Goal: Information Seeking & Learning: Learn about a topic

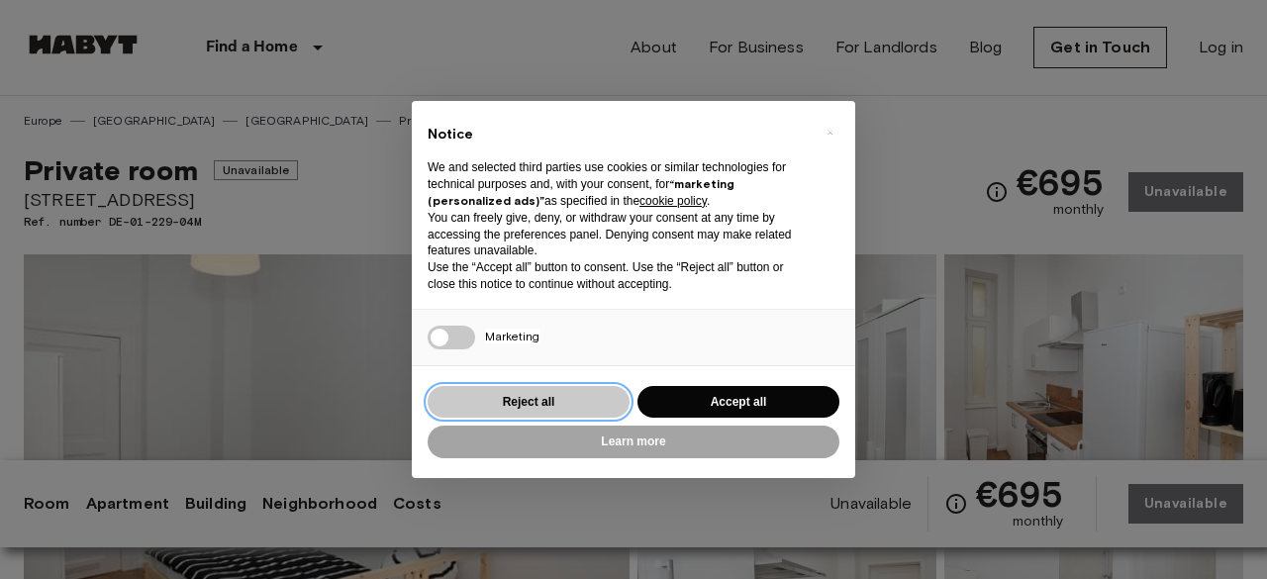
click at [499, 407] on button "Reject all" at bounding box center [528, 402] width 202 height 33
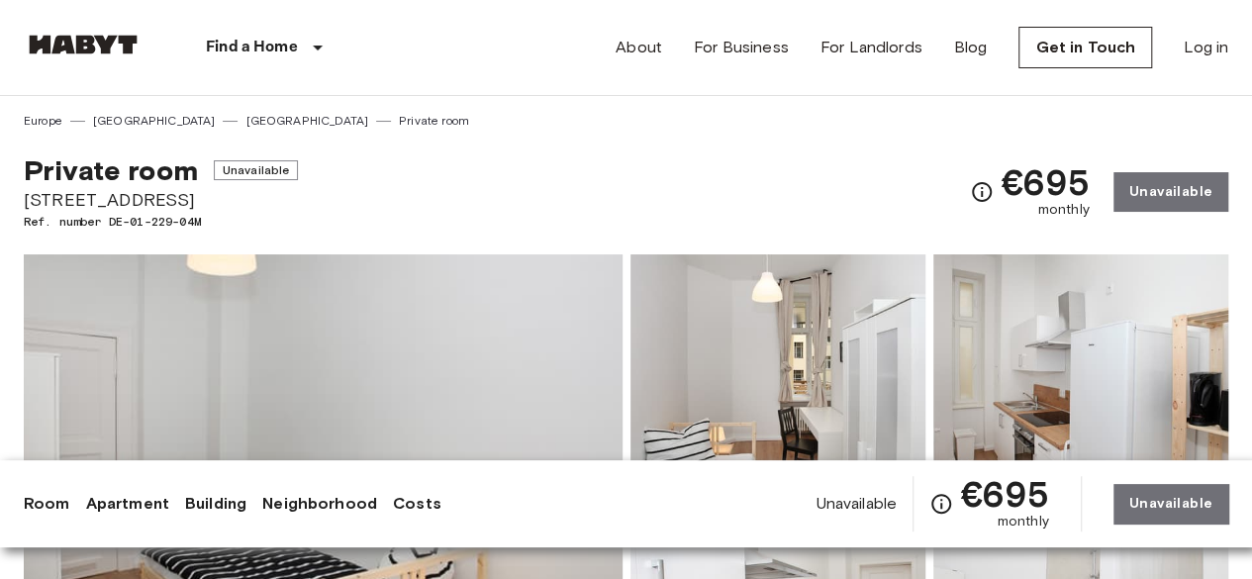
click at [41, 508] on link "Room" at bounding box center [47, 504] width 47 height 24
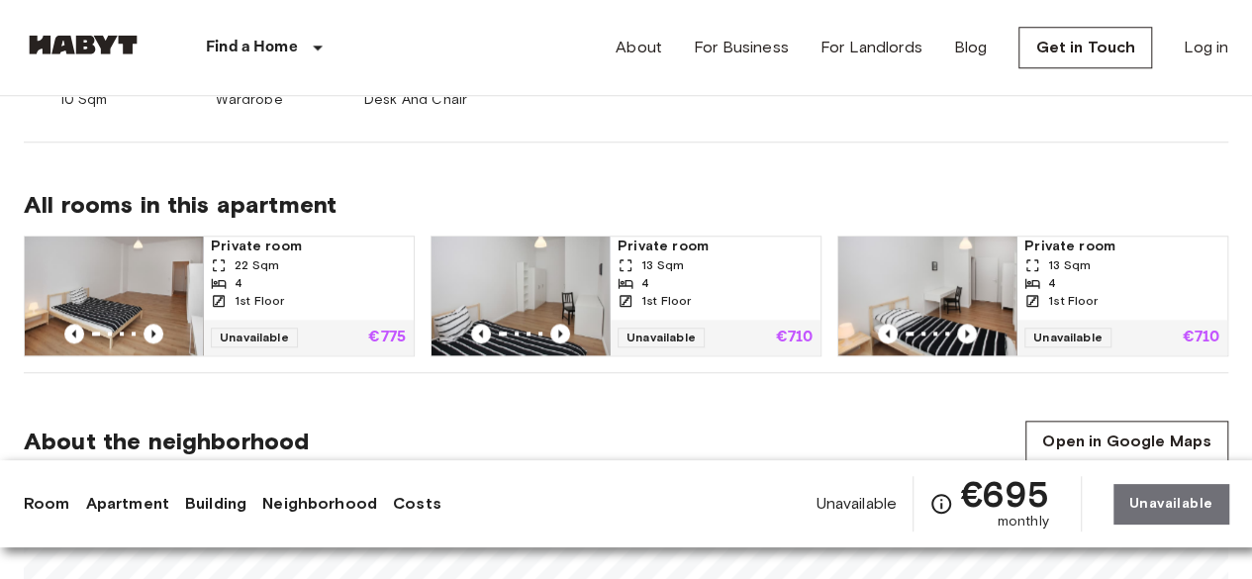
scroll to position [883, 0]
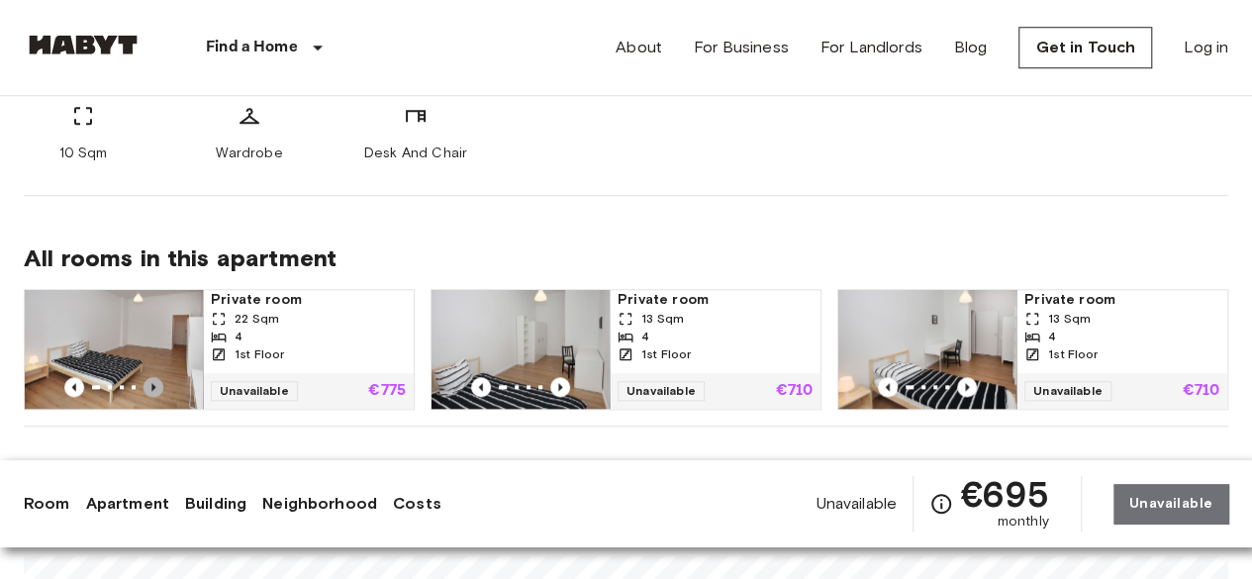
click at [153, 377] on icon "Previous image" at bounding box center [153, 387] width 20 height 20
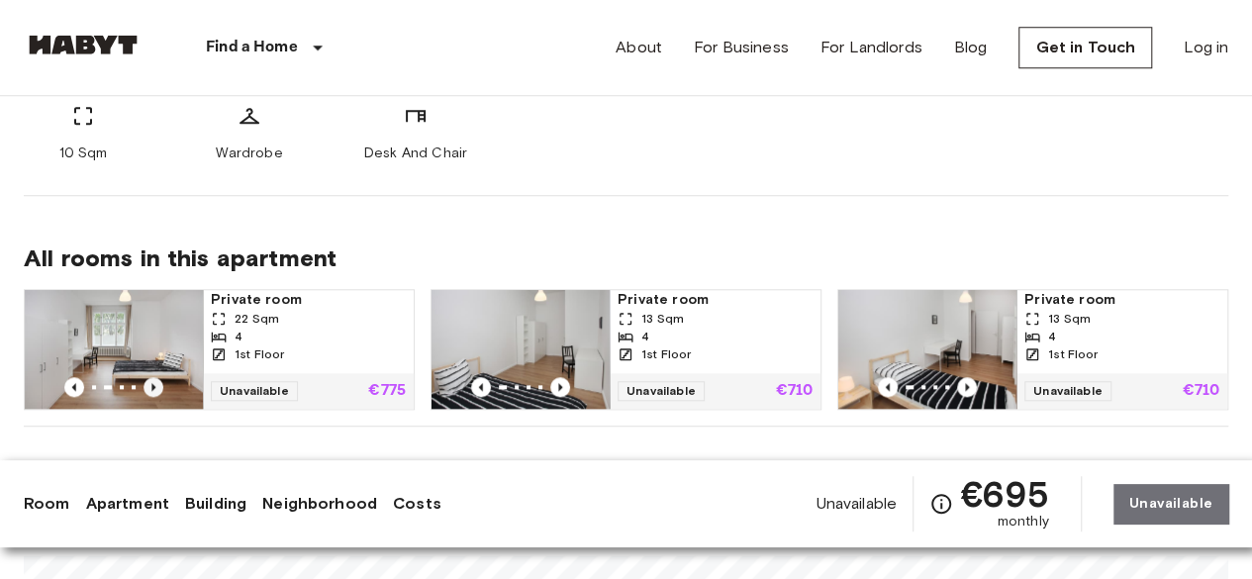
click at [152, 383] on icon "Previous image" at bounding box center [153, 387] width 4 height 8
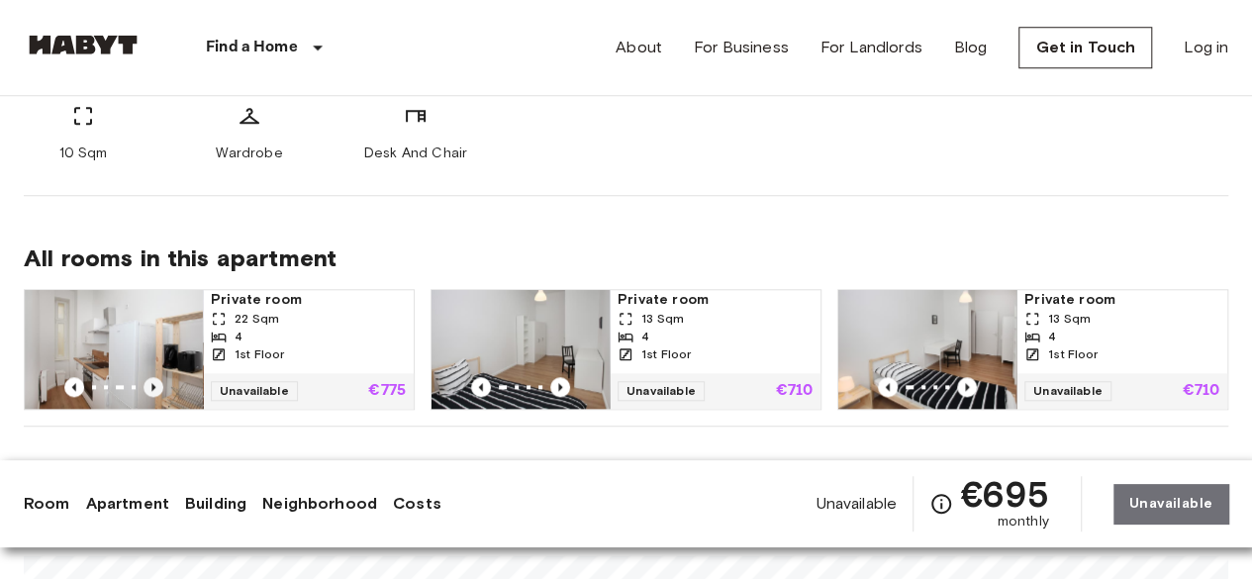
click at [152, 383] on icon "Previous image" at bounding box center [153, 387] width 4 height 8
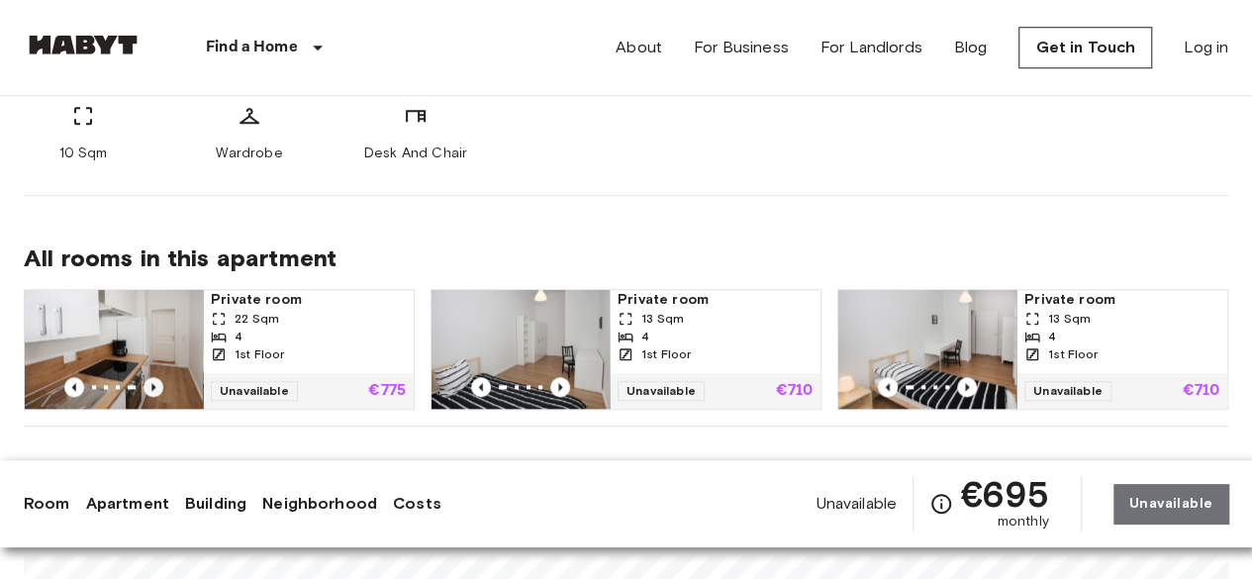
click at [152, 383] on icon "Previous image" at bounding box center [153, 387] width 4 height 8
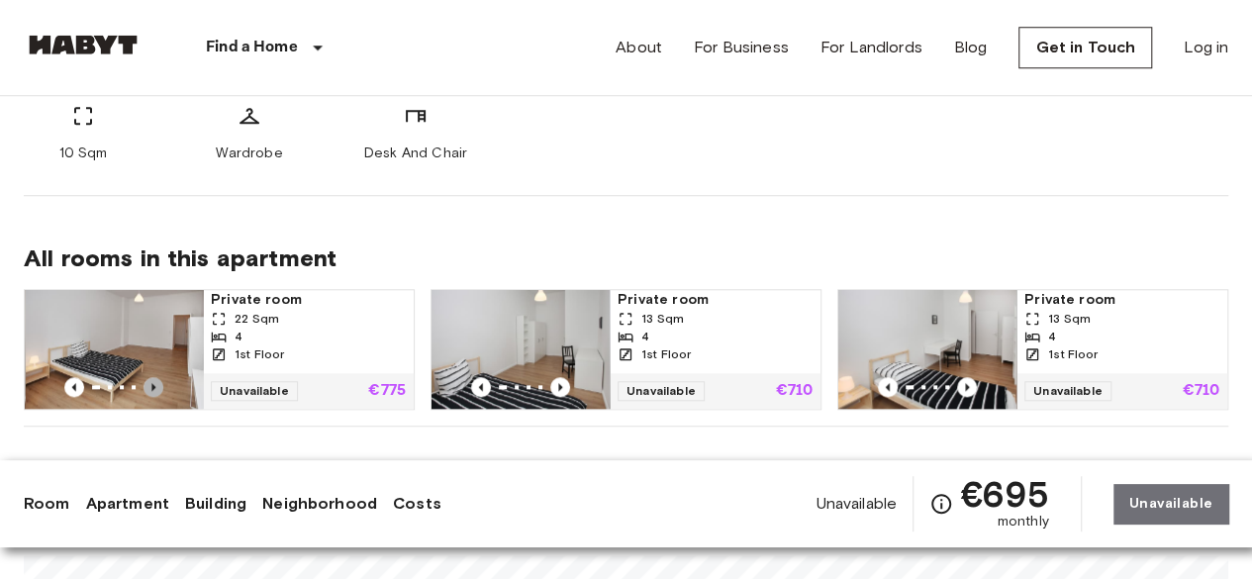
click at [152, 383] on icon "Previous image" at bounding box center [153, 387] width 4 height 8
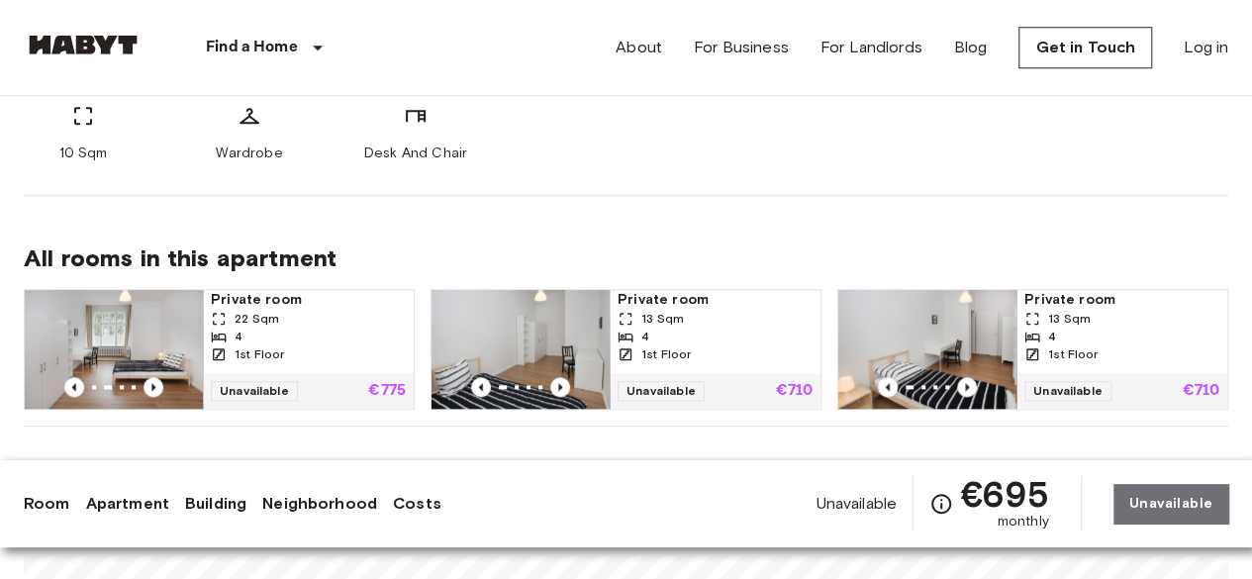
click at [564, 137] on div "10 Sqm Wardrobe Desk And Chair" at bounding box center [626, 133] width 1204 height 59
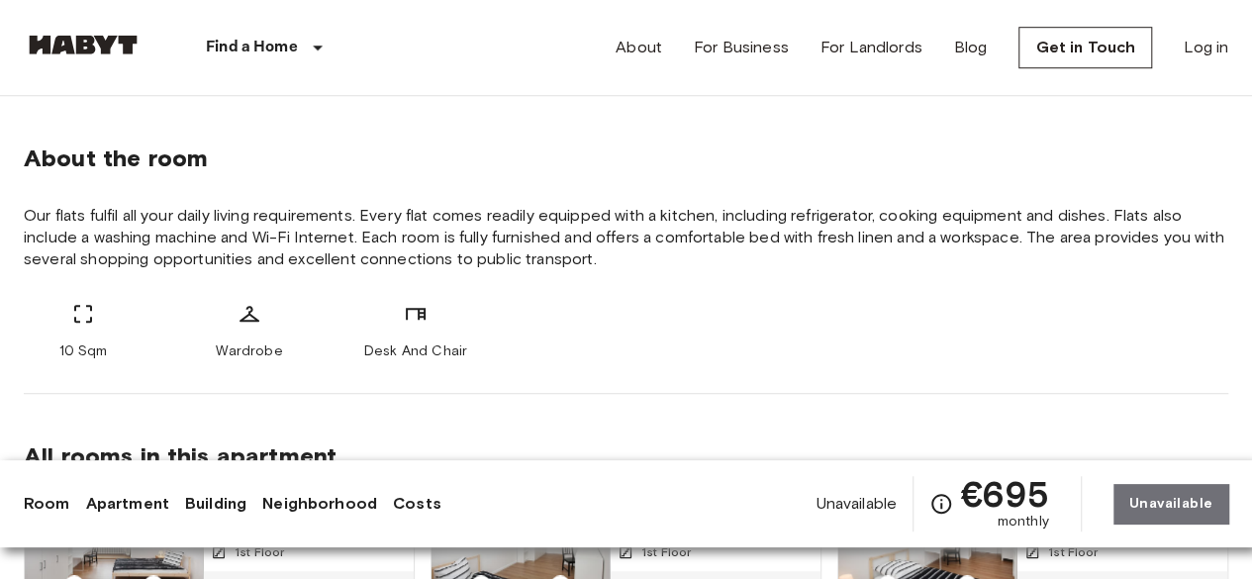
scroll to position [645, 0]
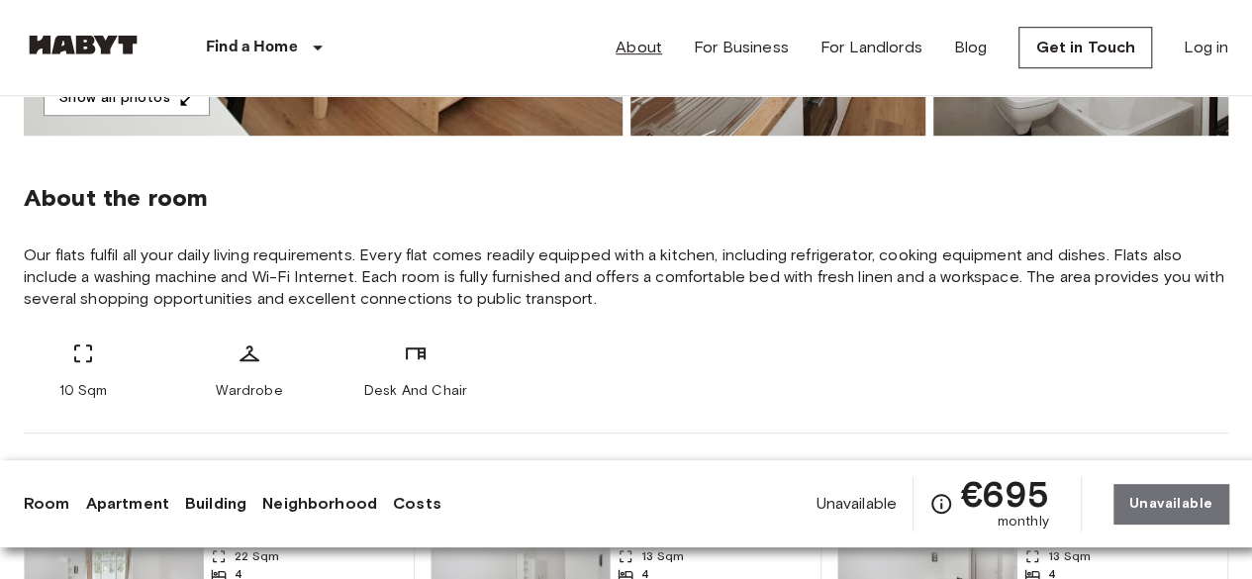
click at [636, 52] on link "About" at bounding box center [638, 48] width 47 height 24
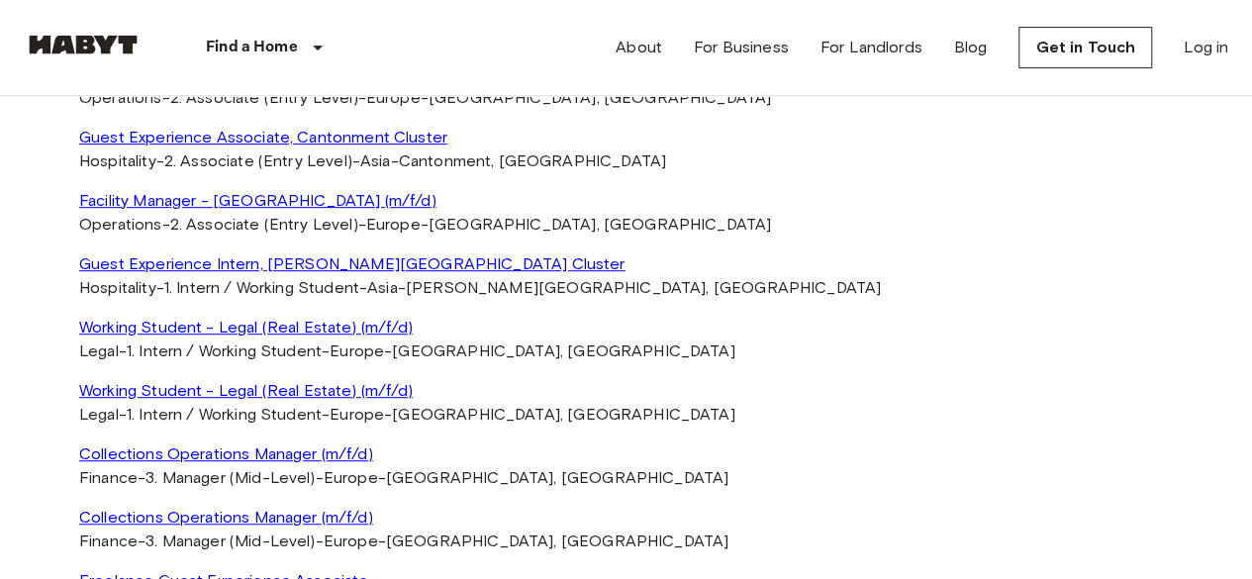
scroll to position [4156, 0]
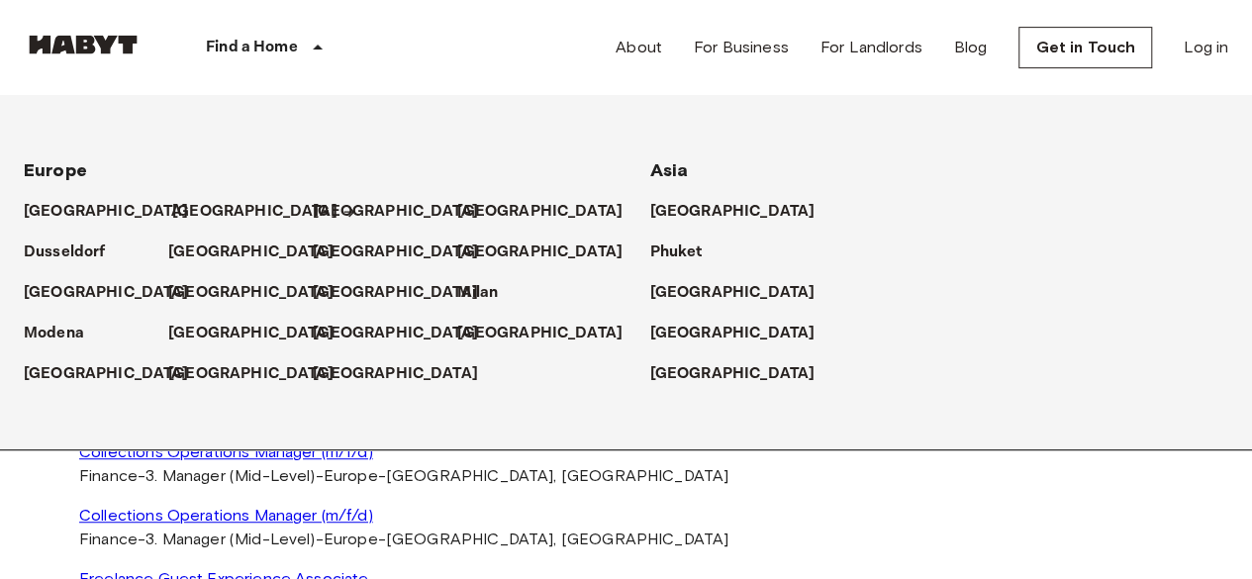
click at [198, 203] on p "[GEOGRAPHIC_DATA]" at bounding box center [254, 212] width 165 height 24
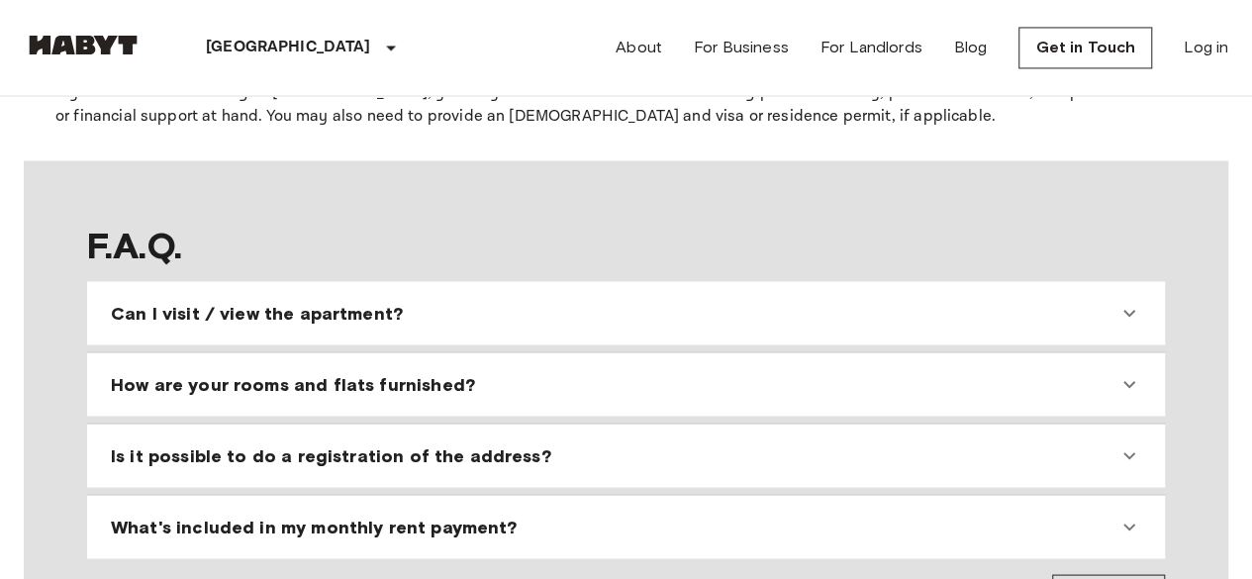
scroll to position [1702, 0]
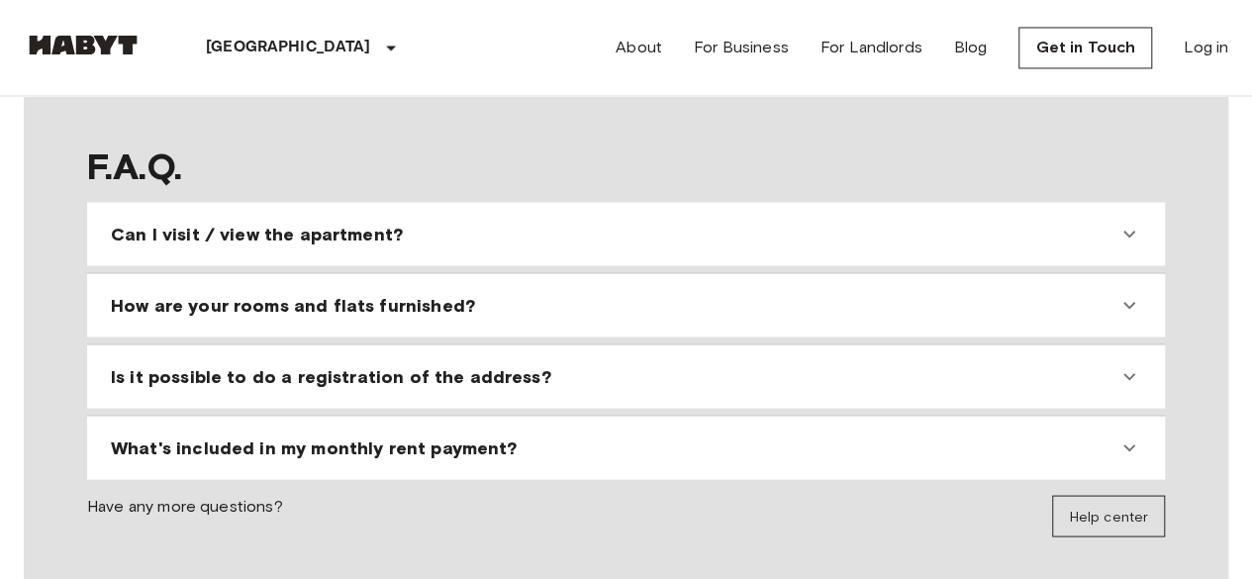
click at [1124, 309] on icon at bounding box center [1129, 305] width 24 height 24
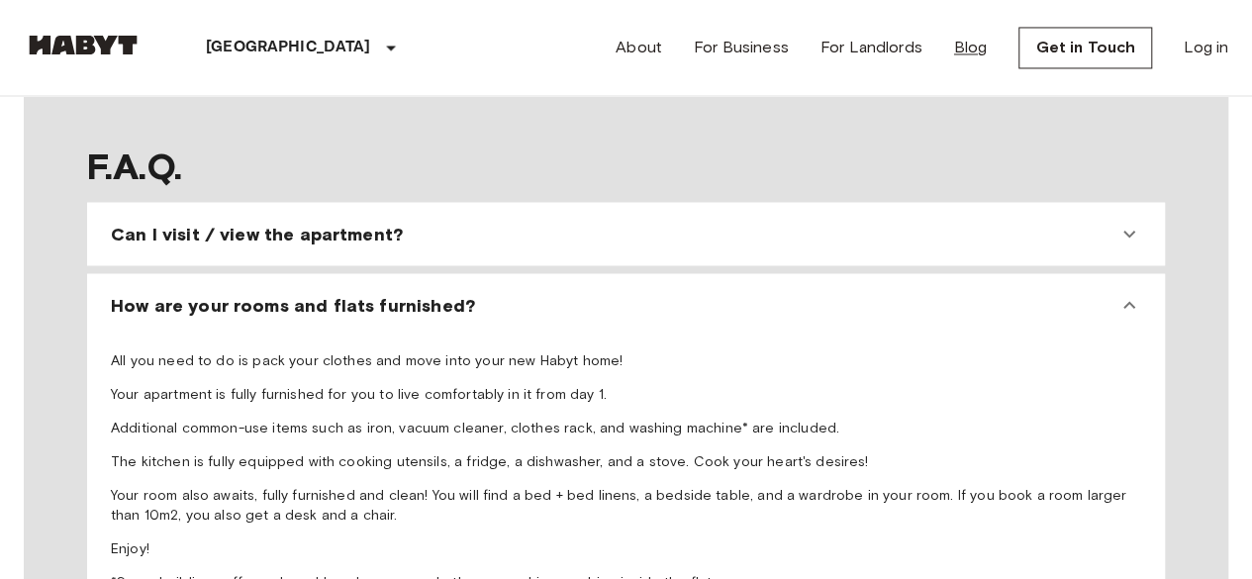
click at [972, 48] on link "Blog" at bounding box center [971, 48] width 34 height 24
